Goal: Task Accomplishment & Management: Use online tool/utility

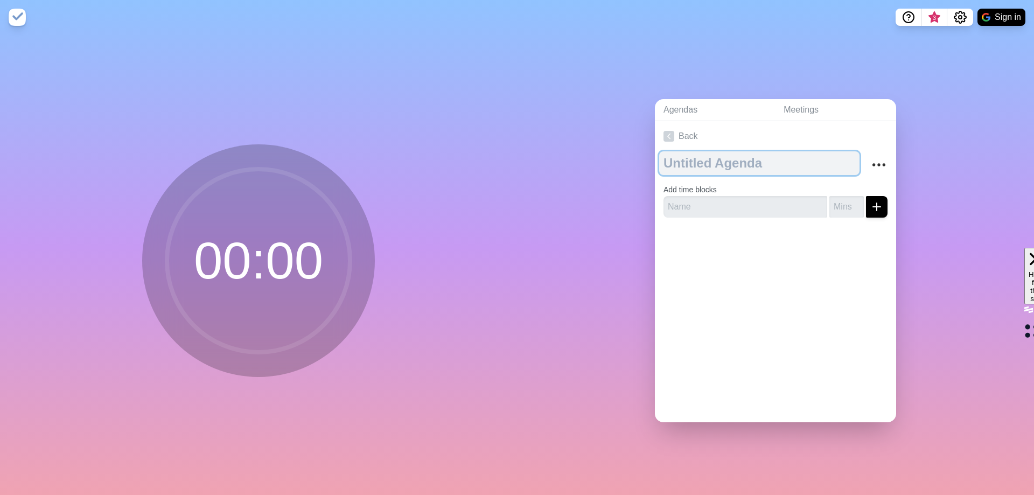
click at [697, 163] on textarea at bounding box center [759, 163] width 200 height 24
type textarea "[PERSON_NAME] Design Contest"
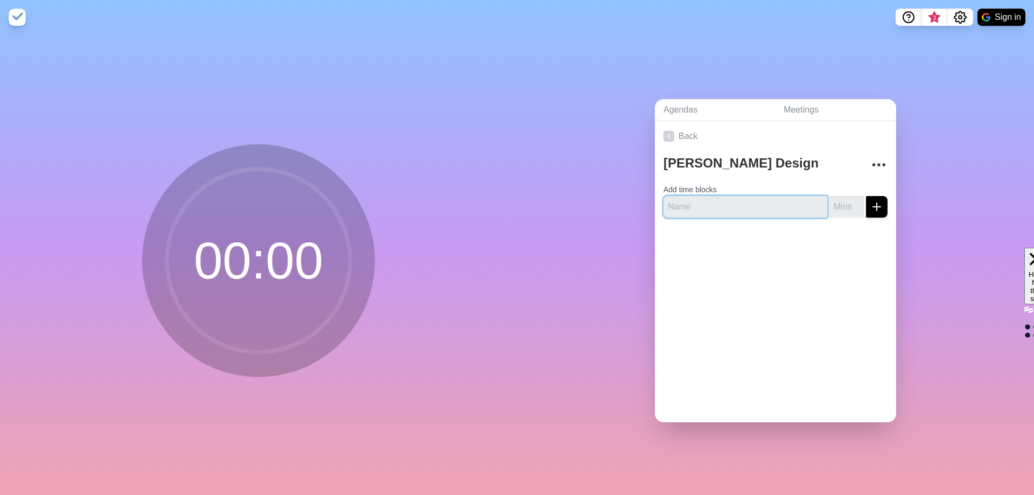
click at [699, 196] on input "text" at bounding box center [745, 207] width 164 height 22
type input "Vibrant - 6 entries"
type input "15"
click at [870, 196] on button "submit" at bounding box center [877, 207] width 22 height 22
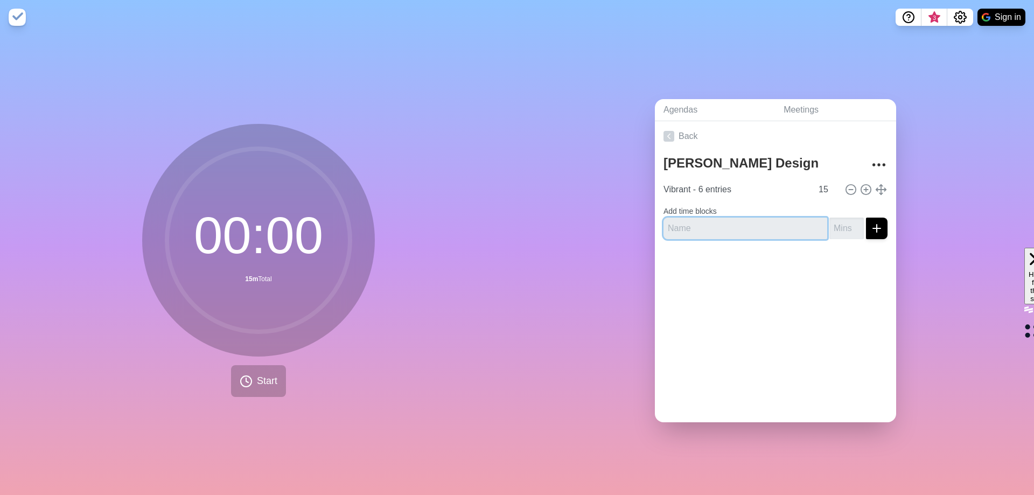
click at [719, 222] on input "text" at bounding box center [745, 229] width 164 height 22
click at [694, 223] on input "text" at bounding box center [745, 229] width 164 height 22
type input "Artistic - 8 entries"
type input "20"
drag, startPoint x: 866, startPoint y: 225, endPoint x: 860, endPoint y: 240, distance: 15.7
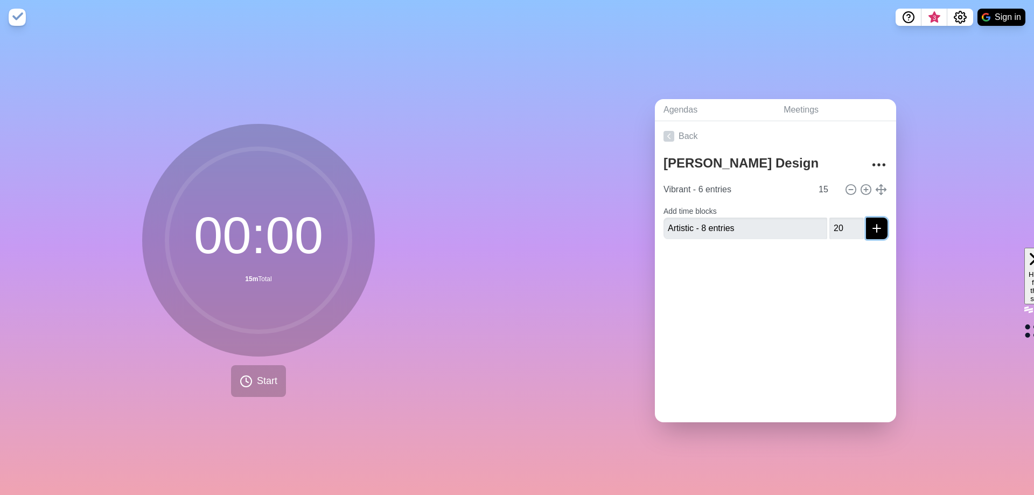
click at [870, 225] on icon "submit" at bounding box center [876, 228] width 13 height 13
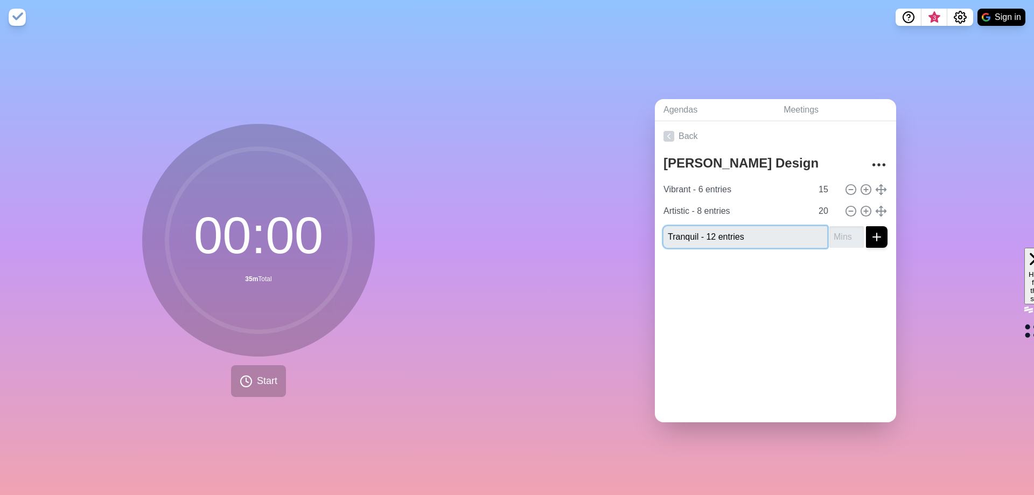
type input "Tranquil - 12 entries"
type input "25"
click at [936, 285] on div "Agendas Meetings Back [PERSON_NAME] Design Contest Vibrant - 6 entries 15 Artis…" at bounding box center [775, 264] width 517 height 460
click at [931, 253] on div "Agendas Meetings Back [PERSON_NAME] Design Contest Vibrant - 6 entries 15 Artis…" at bounding box center [775, 264] width 517 height 460
click at [942, 255] on div "Agendas Meetings Back [PERSON_NAME] Design Contest Vibrant - 6 entries 15 Artis…" at bounding box center [775, 264] width 517 height 460
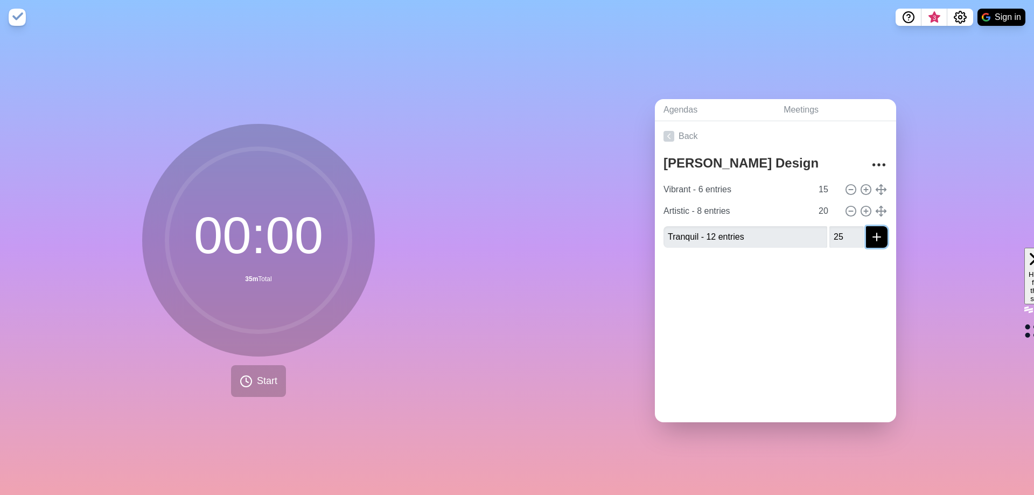
click at [870, 230] on icon "submit" at bounding box center [876, 236] width 13 height 13
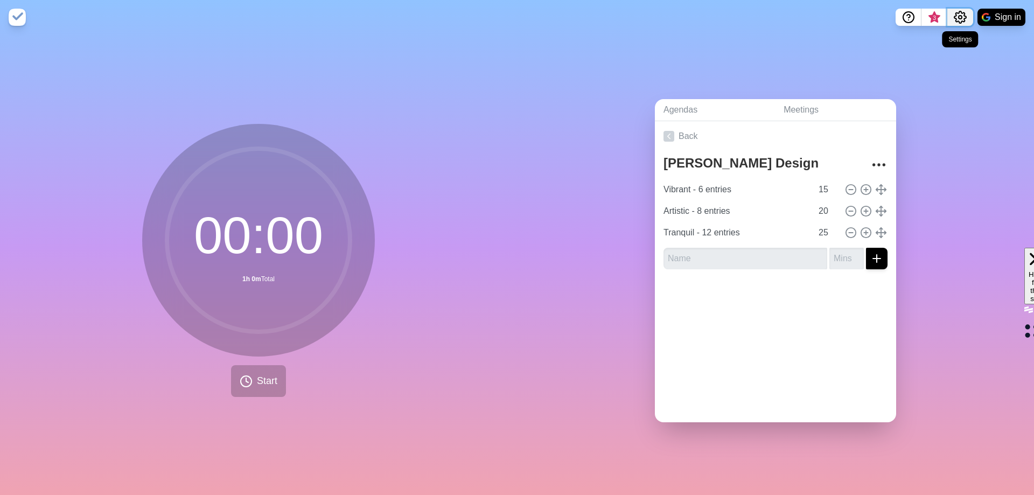
click at [957, 13] on icon "Settings" at bounding box center [960, 17] width 12 height 12
click at [935, 37] on p "Preferences" at bounding box center [925, 40] width 46 height 13
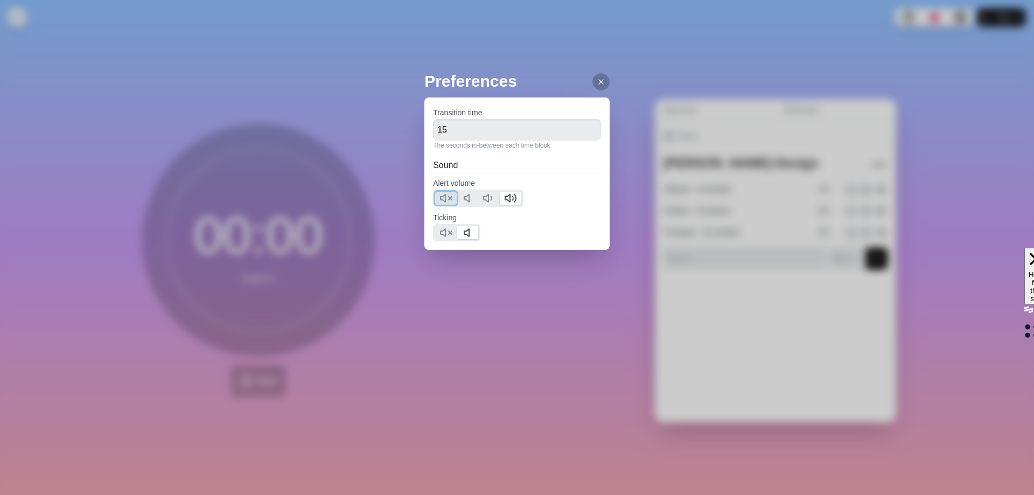
click at [448, 197] on icon at bounding box center [445, 198] width 13 height 13
click at [472, 198] on icon at bounding box center [469, 198] width 13 height 13
click at [443, 235] on icon at bounding box center [445, 232] width 13 height 13
drag, startPoint x: 461, startPoint y: 127, endPoint x: 385, endPoint y: 128, distance: 75.9
click at [385, 128] on div "Preferences Transition time 15 The seconds in-between each time block Sound Ale…" at bounding box center [517, 247] width 1034 height 495
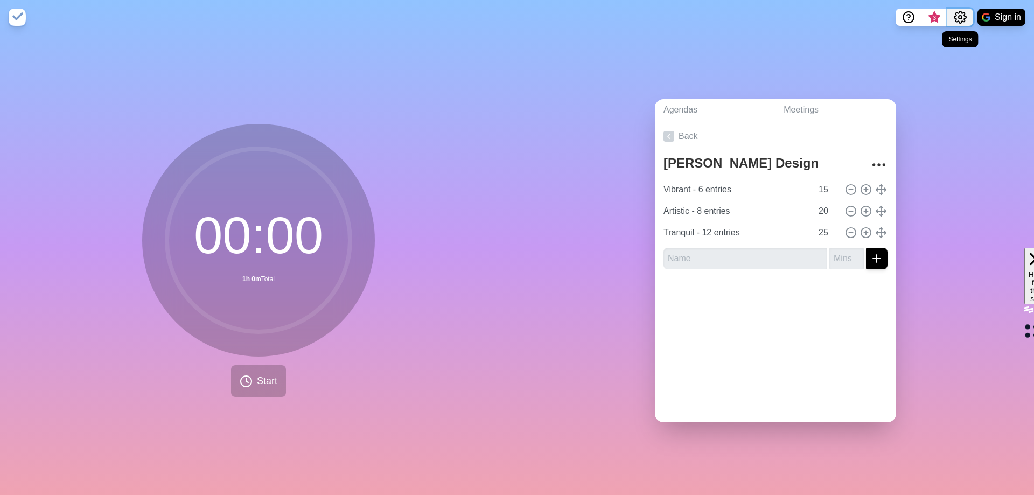
click at [956, 13] on icon "Settings" at bounding box center [960, 17] width 13 height 13
click at [923, 36] on p "Preferences" at bounding box center [925, 40] width 46 height 13
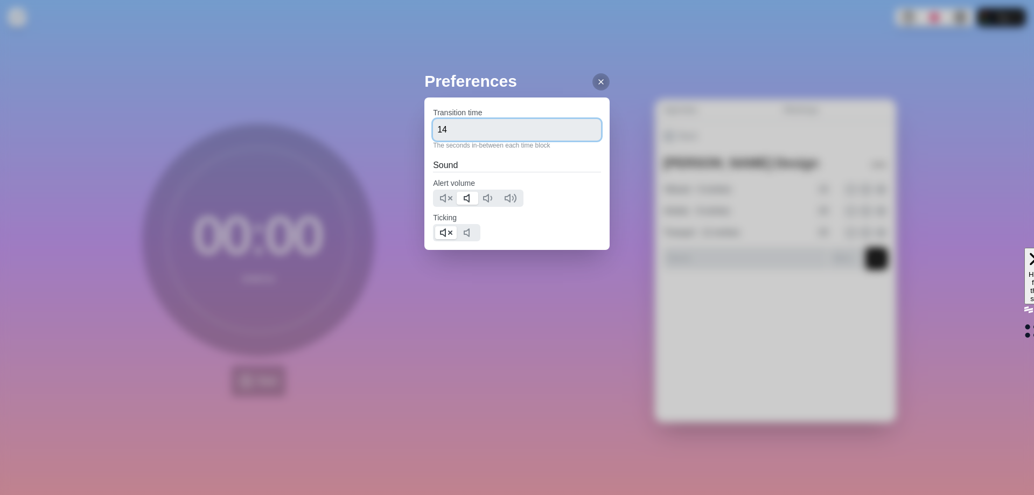
click at [586, 134] on input "14" at bounding box center [517, 130] width 168 height 22
click at [585, 134] on input "13" at bounding box center [517, 130] width 168 height 22
click at [585, 134] on input "12" at bounding box center [517, 130] width 168 height 22
click at [585, 134] on input "11" at bounding box center [517, 130] width 168 height 22
click at [585, 134] on input "10" at bounding box center [517, 130] width 168 height 22
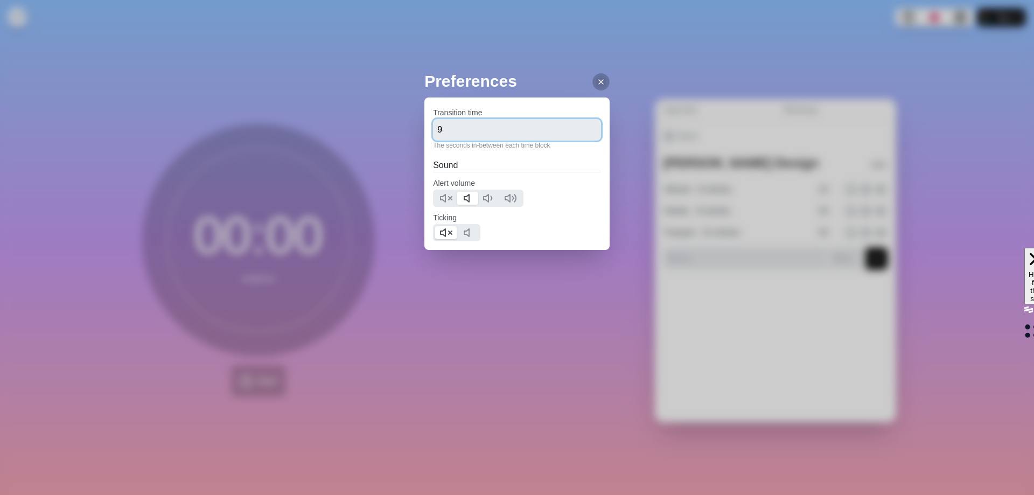
click at [585, 134] on input "9" at bounding box center [517, 130] width 168 height 22
click at [583, 133] on input "8" at bounding box center [517, 130] width 168 height 22
click at [583, 133] on input "7" at bounding box center [517, 130] width 168 height 22
click at [583, 133] on input "6" at bounding box center [517, 130] width 168 height 22
click at [583, 125] on input "7" at bounding box center [517, 130] width 168 height 22
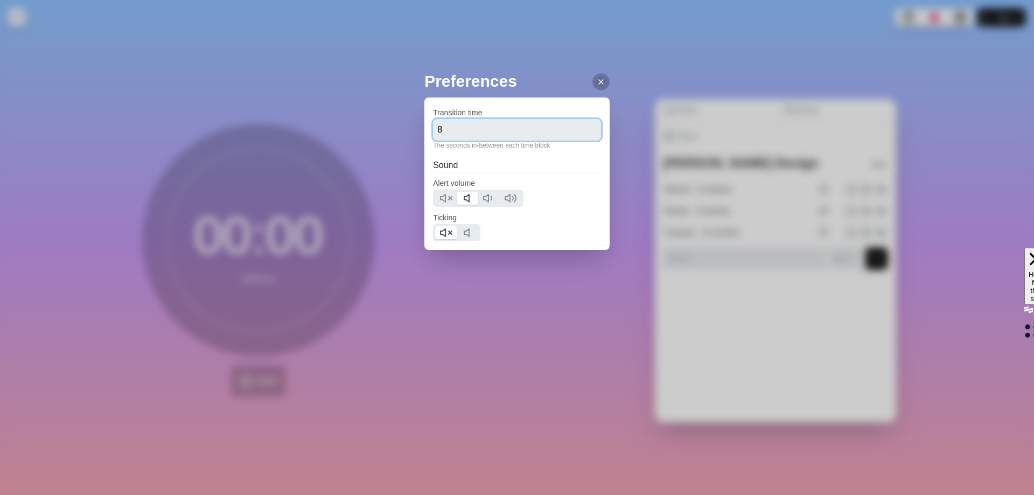
click at [583, 125] on input "8" at bounding box center [517, 130] width 168 height 22
click at [583, 125] on input "9" at bounding box center [517, 130] width 168 height 22
click at [583, 125] on input "10" at bounding box center [517, 130] width 168 height 22
click at [583, 134] on input "9" at bounding box center [517, 130] width 168 height 22
click at [583, 134] on input "8" at bounding box center [517, 130] width 168 height 22
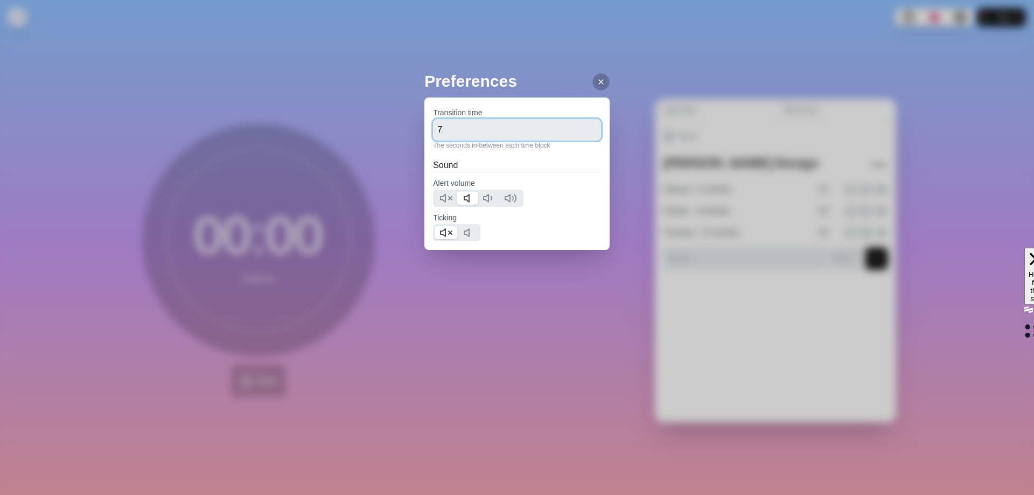
click at [583, 134] on input "7" at bounding box center [517, 130] width 168 height 22
click at [583, 134] on input "6" at bounding box center [517, 130] width 168 height 22
click at [583, 134] on input "5" at bounding box center [517, 130] width 168 height 22
click at [583, 134] on input "4" at bounding box center [517, 130] width 168 height 22
click at [583, 134] on input "3" at bounding box center [517, 130] width 168 height 22
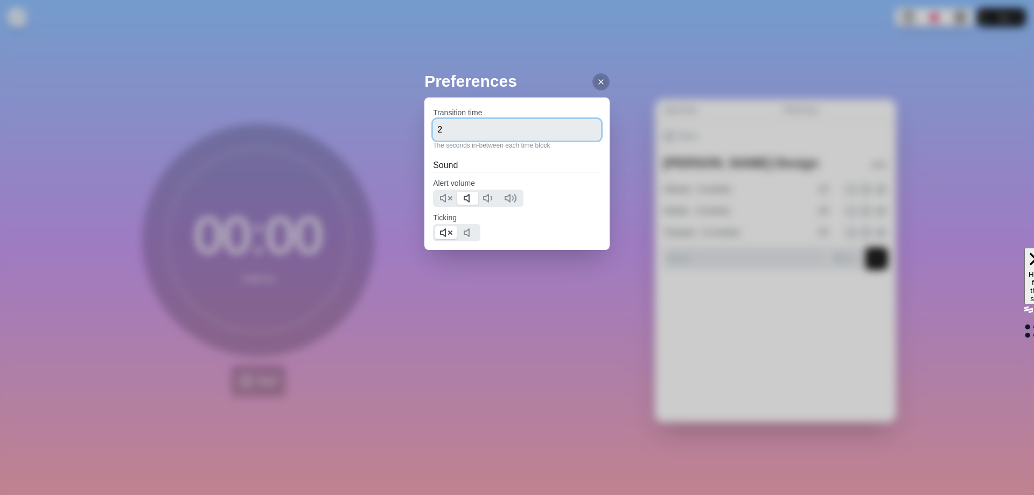
click at [583, 134] on input "2" at bounding box center [517, 130] width 168 height 22
click at [583, 134] on input "1" at bounding box center [517, 130] width 168 height 22
type input "0"
click at [583, 134] on input "0" at bounding box center [517, 130] width 168 height 22
click at [452, 327] on div "Preferences Transition time 0 The seconds in-between each time block Sound Aler…" at bounding box center [517, 247] width 1034 height 495
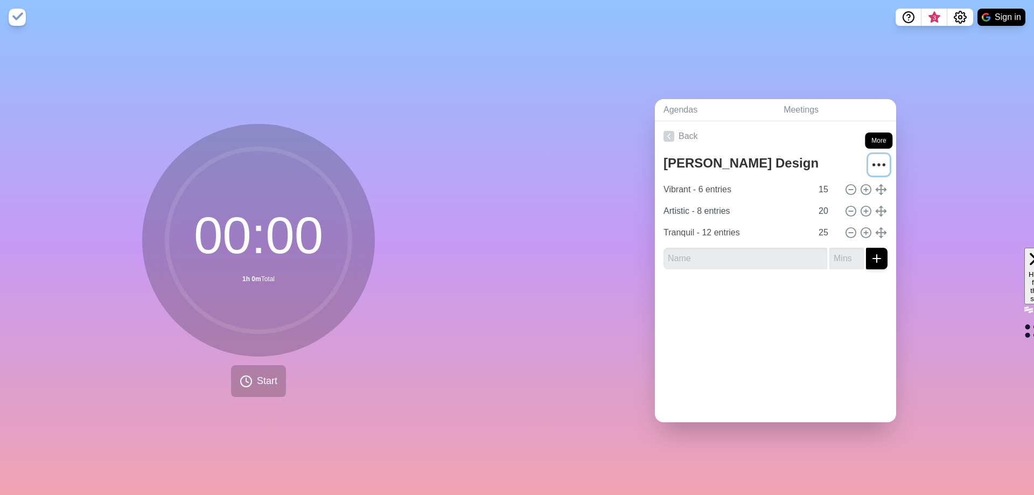
click at [870, 156] on icon "More" at bounding box center [878, 164] width 17 height 17
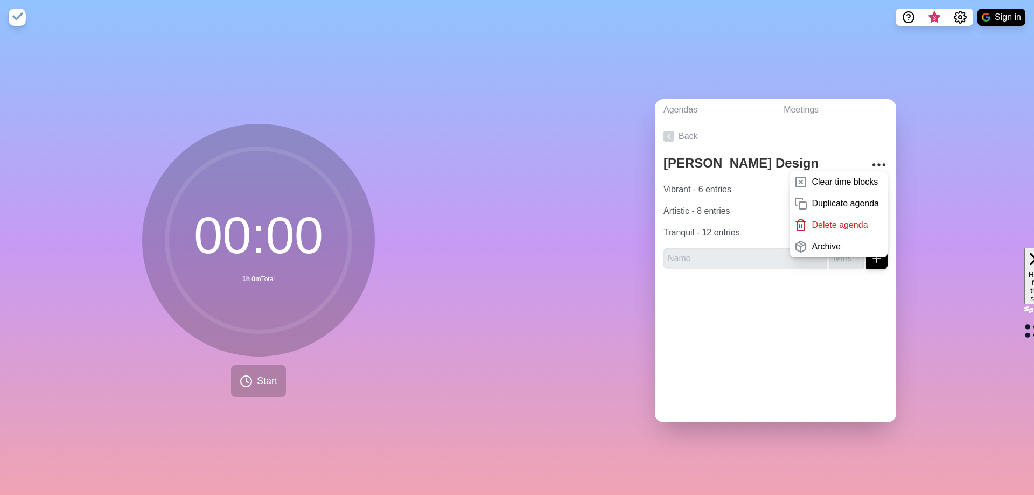
click at [549, 318] on div "Agendas Meetings Back [PERSON_NAME] Design Contest Clear time blocks Duplicate …" at bounding box center [775, 264] width 517 height 460
click at [585, 272] on div "Agendas Meetings Back [PERSON_NAME] Design Contest Clear time blocks Duplicate …" at bounding box center [775, 264] width 517 height 460
click at [628, 75] on div "Agendas Meetings Back [PERSON_NAME] Design Contest Clear time blocks Duplicate …" at bounding box center [775, 264] width 517 height 460
click at [775, 50] on div "Agendas Meetings Back [PERSON_NAME] Design Contest Clear time blocks Duplicate …" at bounding box center [775, 264] width 517 height 460
click at [807, 106] on link "Meetings" at bounding box center [835, 110] width 121 height 22
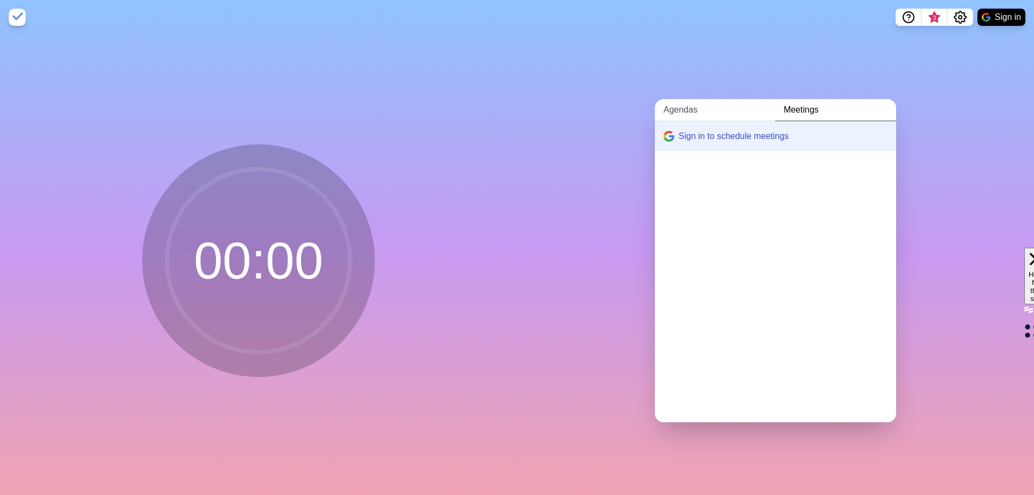
click at [688, 105] on link "Agendas" at bounding box center [715, 110] width 120 height 22
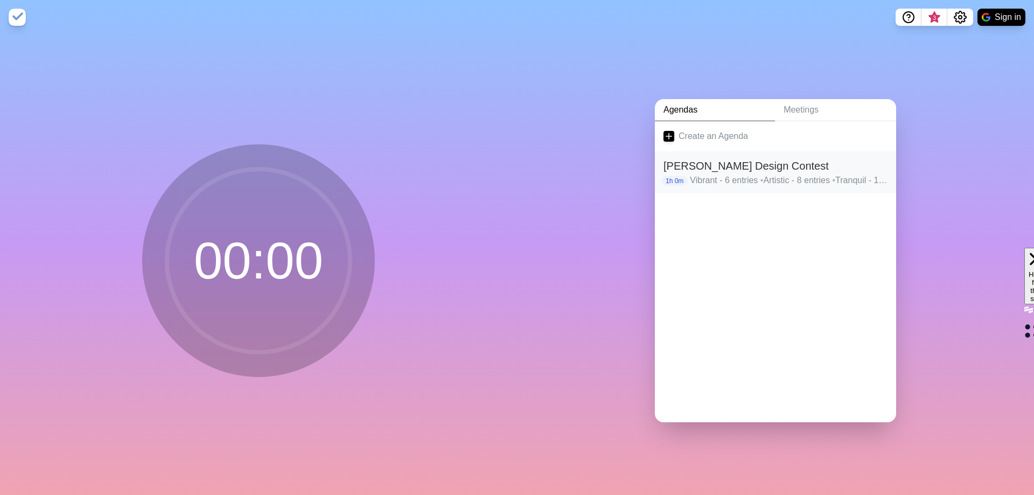
click at [717, 169] on h2 "[PERSON_NAME] Design Contest" at bounding box center [775, 166] width 224 height 16
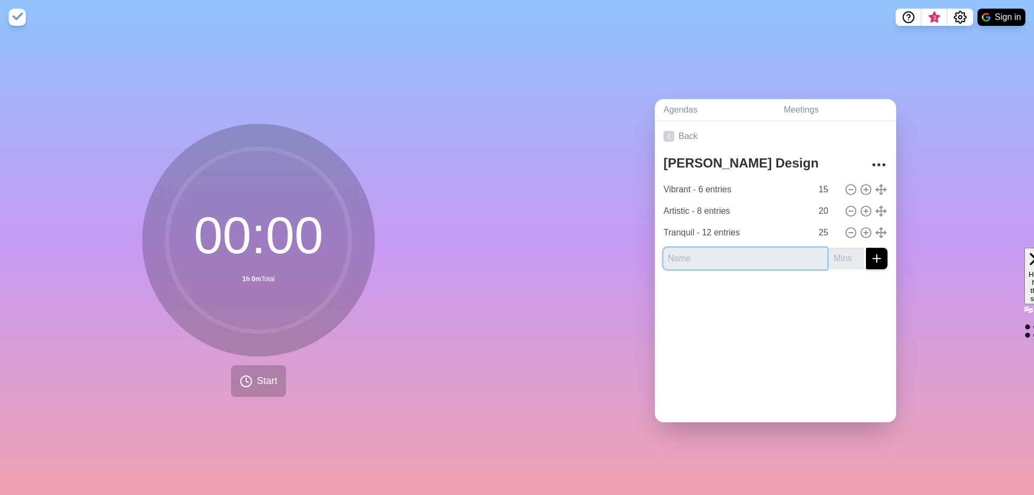
click at [680, 256] on input "text" at bounding box center [745, 259] width 164 height 22
type input "Intro-plan of attack"
type input "5"
click at [705, 311] on div at bounding box center [775, 299] width 241 height 43
click at [823, 289] on div at bounding box center [775, 299] width 241 height 43
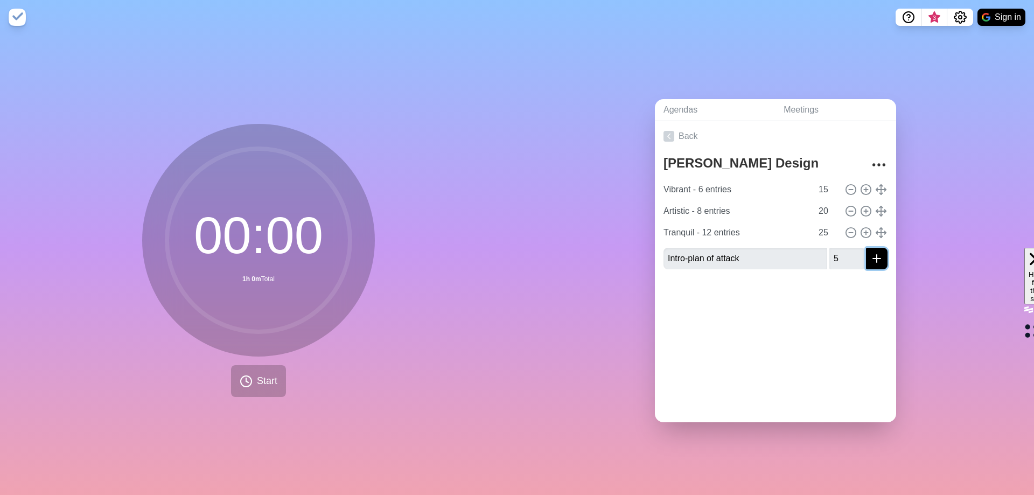
click at [870, 256] on icon "submit" at bounding box center [876, 258] width 13 height 13
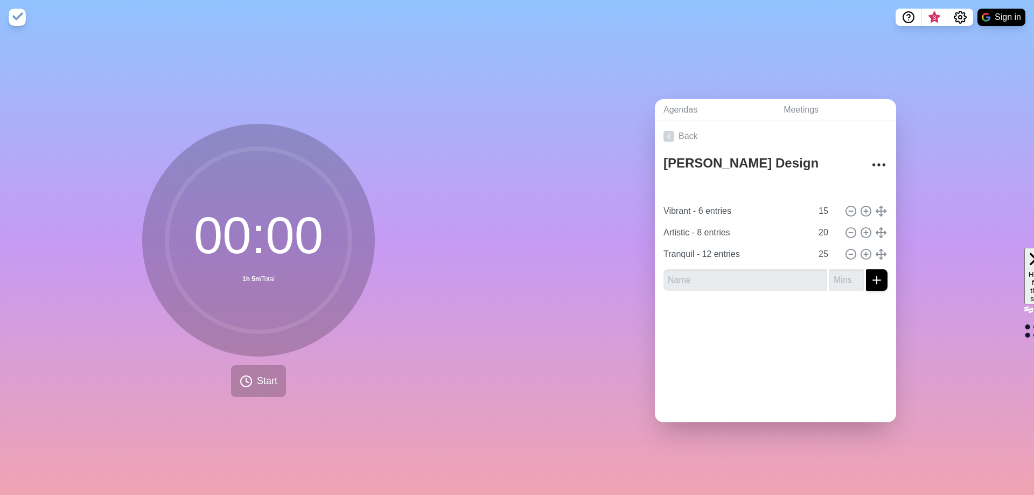
type input "Intro-plan of attack"
type input "5"
type input "Vibrant - 6 entries"
type input "15"
type input "Artistic - 8 entries"
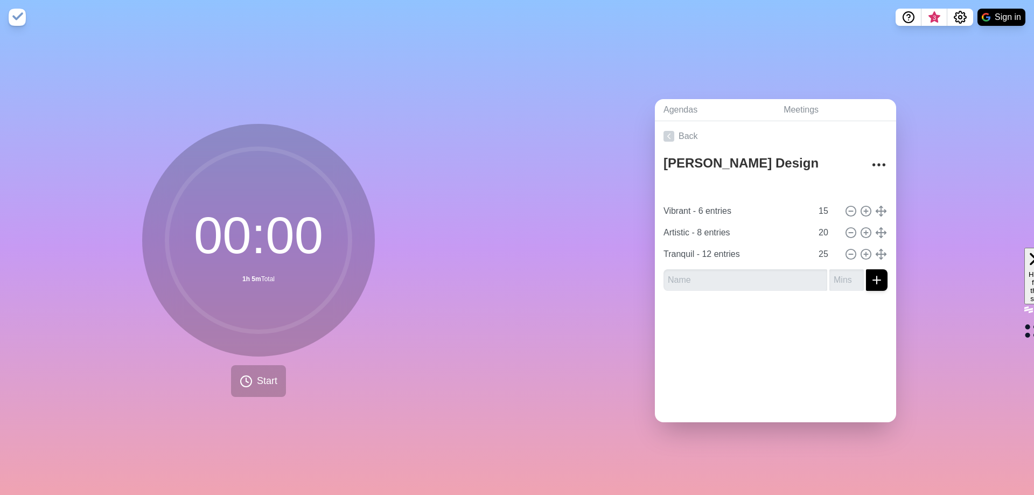
type input "20"
type input "Tranquil - 12 entries"
type input "25"
click at [823, 207] on input "14" at bounding box center [827, 211] width 26 height 22
click at [823, 207] on input "13" at bounding box center [827, 211] width 26 height 22
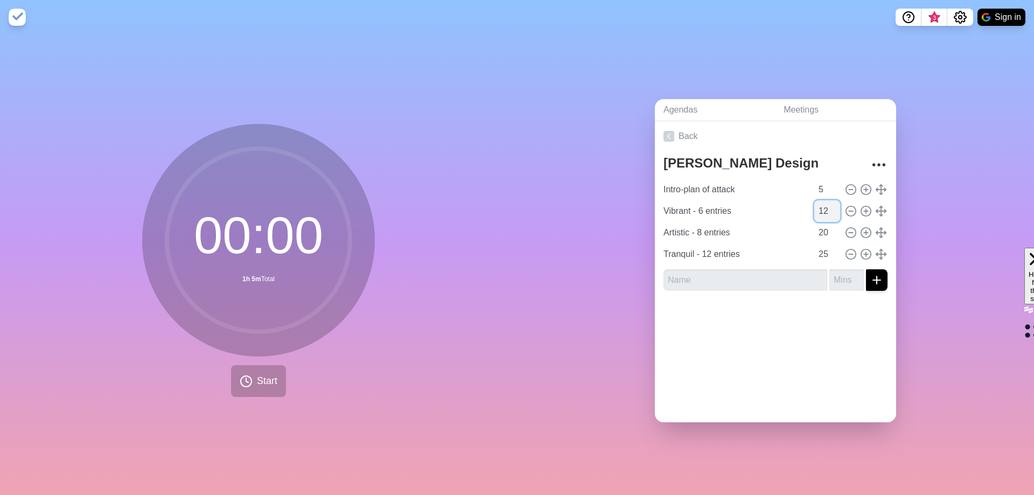
click at [823, 208] on input "12" at bounding box center [827, 211] width 26 height 22
click at [823, 208] on input "11" at bounding box center [827, 211] width 26 height 22
type input "10"
click at [823, 207] on input "10" at bounding box center [827, 211] width 26 height 22
click at [823, 229] on input "19" at bounding box center [827, 233] width 26 height 22
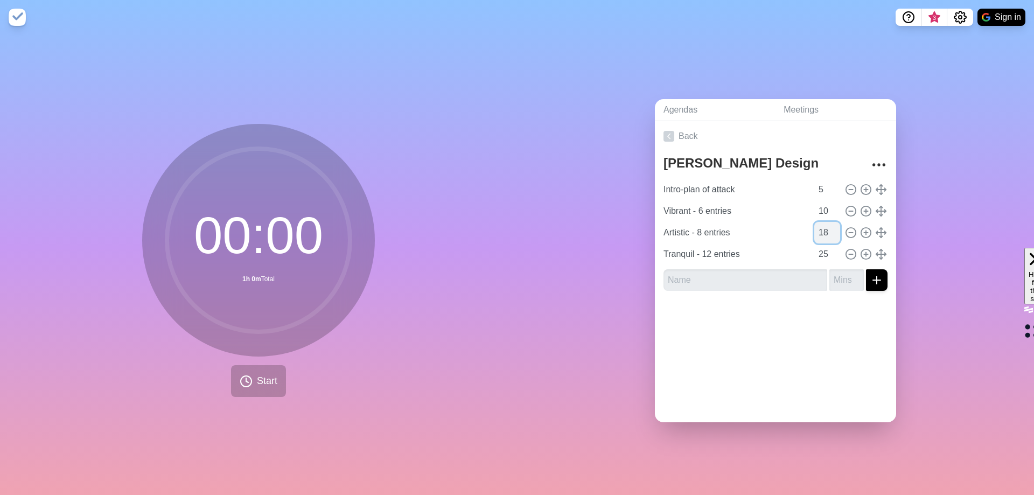
click at [823, 229] on input "18" at bounding box center [827, 233] width 26 height 22
click at [823, 229] on input "17" at bounding box center [827, 233] width 26 height 22
click at [823, 229] on input "16" at bounding box center [827, 233] width 26 height 22
type input "15"
click at [823, 229] on input "15" at bounding box center [827, 233] width 26 height 22
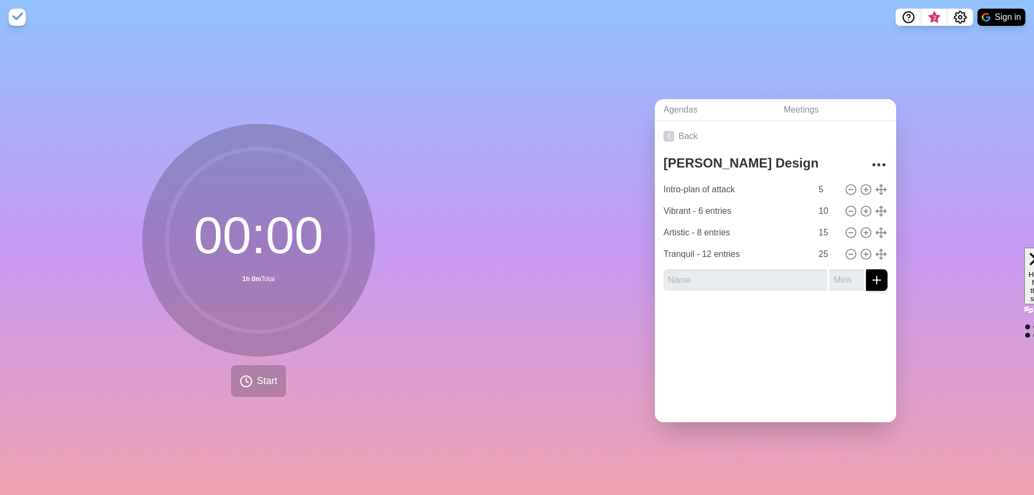
click at [797, 319] on div at bounding box center [775, 320] width 241 height 43
click at [870, 274] on icon "submit" at bounding box center [876, 280] width 13 height 13
click at [714, 277] on input "text" at bounding box center [745, 280] width 164 height 22
type input "E"
type input "Wrap-up"
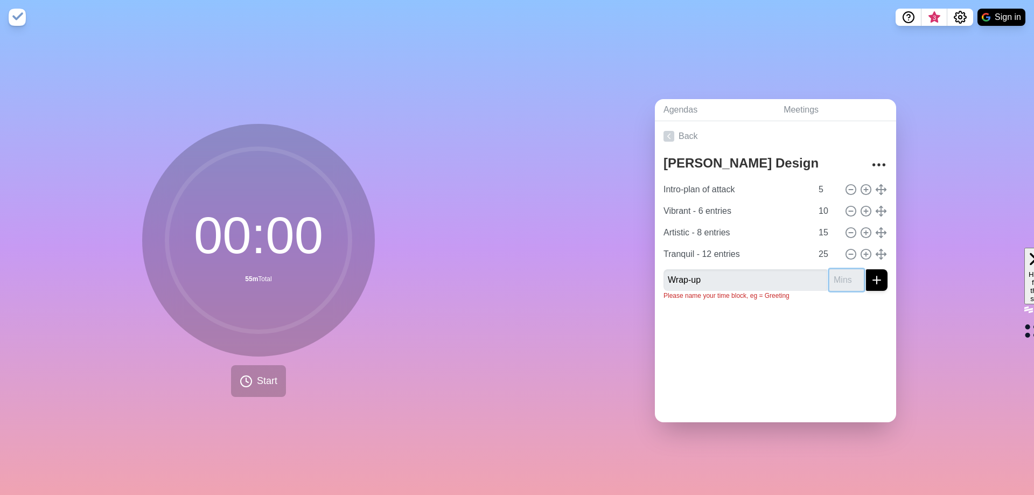
click at [829, 279] on input "number" at bounding box center [846, 280] width 34 height 22
type input "5"
click at [977, 218] on div "Agendas Meetings Back [PERSON_NAME] Design Contest Intro-plan of attack 5 Vibra…" at bounding box center [775, 264] width 517 height 460
click at [877, 278] on line "submit" at bounding box center [877, 280] width 0 height 8
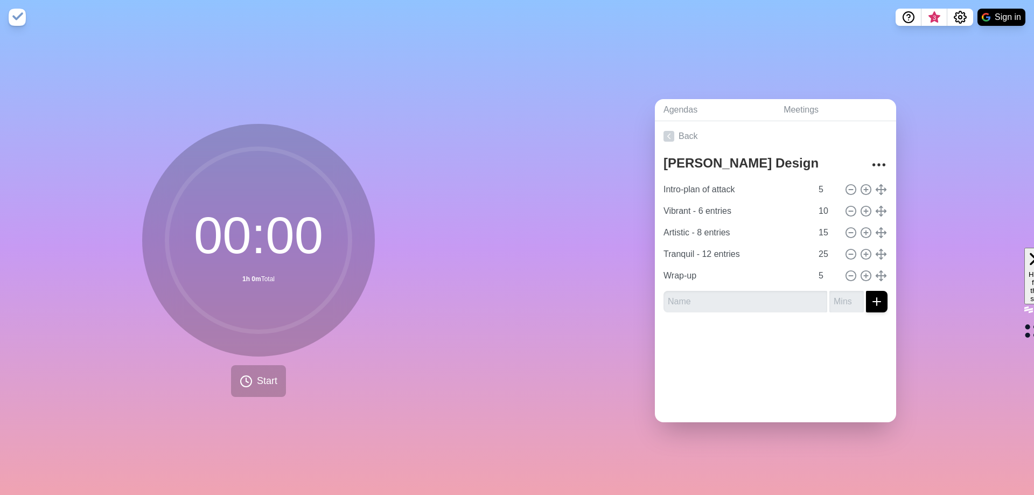
click at [945, 345] on div "Agendas Meetings Back [PERSON_NAME] Design Contest Intro-plan of attack 5 Vibra…" at bounding box center [775, 264] width 517 height 460
click at [16, 14] on img at bounding box center [17, 17] width 17 height 17
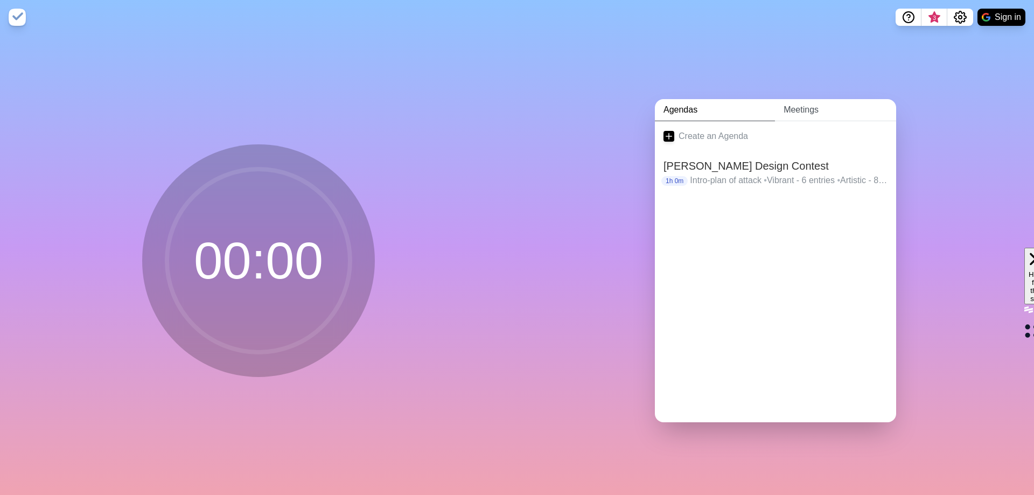
click at [796, 106] on link "Meetings" at bounding box center [835, 110] width 121 height 22
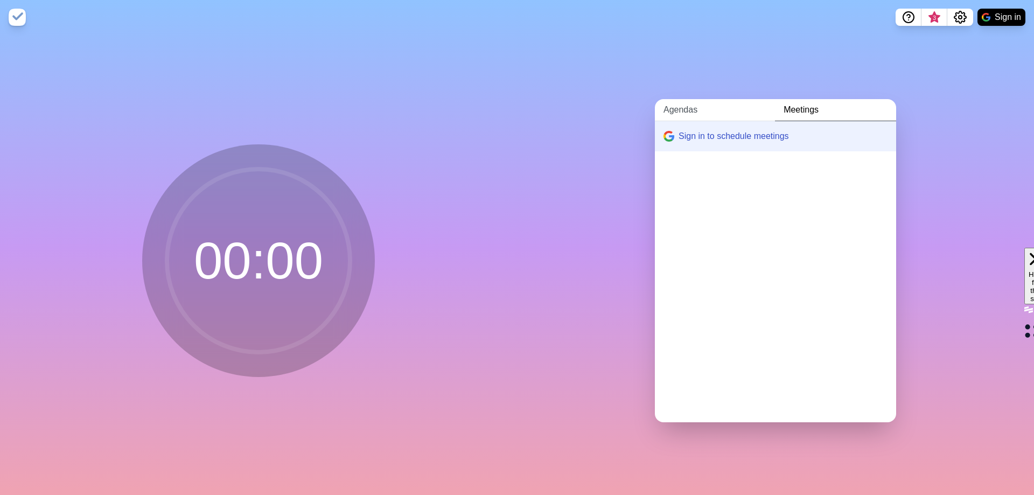
click at [715, 107] on link "Agendas" at bounding box center [715, 110] width 120 height 22
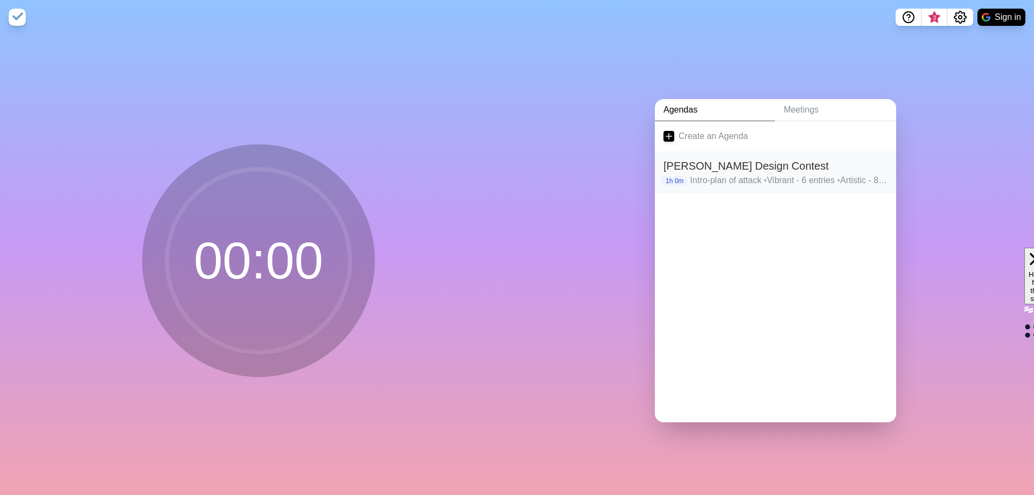
click at [710, 165] on h2 "[PERSON_NAME] Design Contest" at bounding box center [775, 166] width 224 height 16
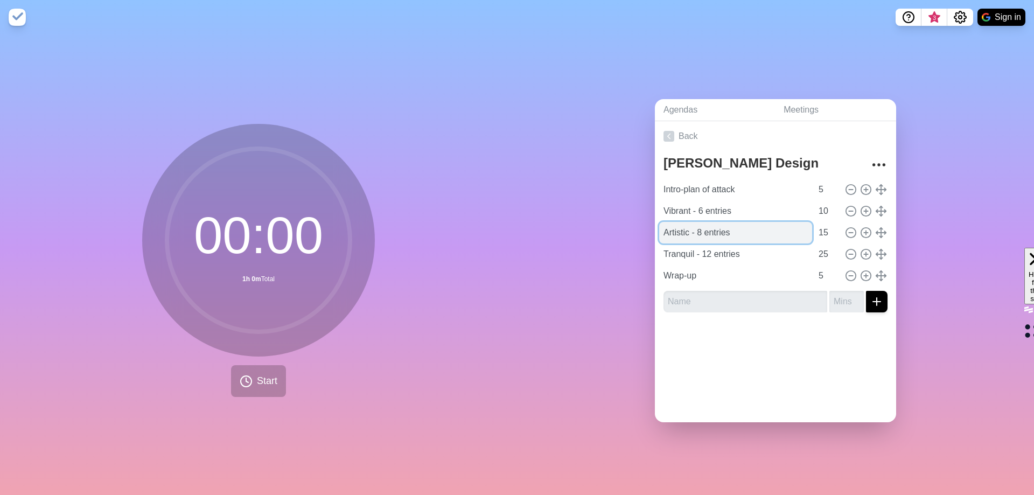
click at [701, 226] on input "Artistic - 8 entries" at bounding box center [735, 233] width 153 height 22
click at [696, 229] on input "Artistic - 8 entries" at bounding box center [735, 233] width 153 height 22
type input "Artistic - 9 entries"
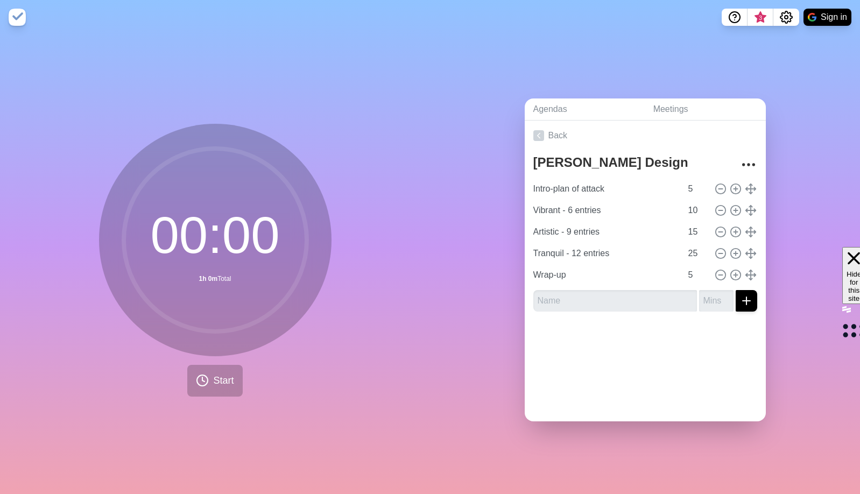
click at [583, 373] on div "Back [PERSON_NAME] Design Contest Intro-plan of attack 5 Vibrant - 6 entries 10…" at bounding box center [645, 271] width 241 height 301
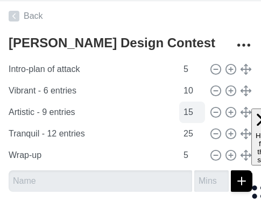
scroll to position [269, 8]
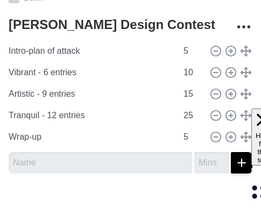
click at [50, 209] on div at bounding box center [130, 204] width 261 height 43
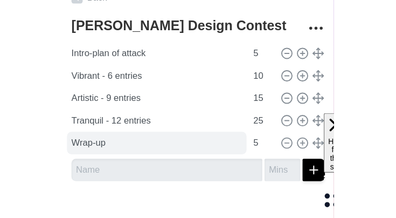
scroll to position [148, 0]
